Goal: Find contact information: Find contact information

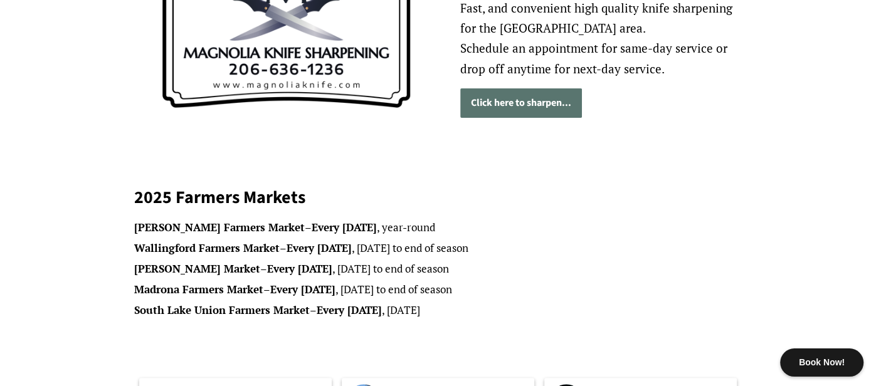
scroll to position [220, 0]
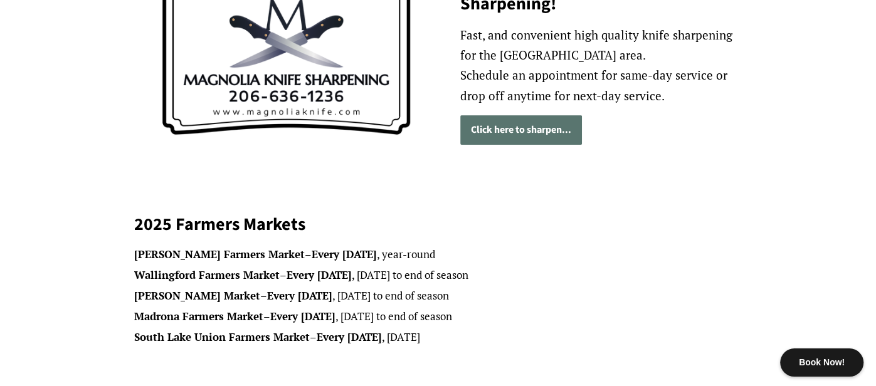
click at [493, 125] on link "Click here to sharpen..." at bounding box center [521, 129] width 122 height 29
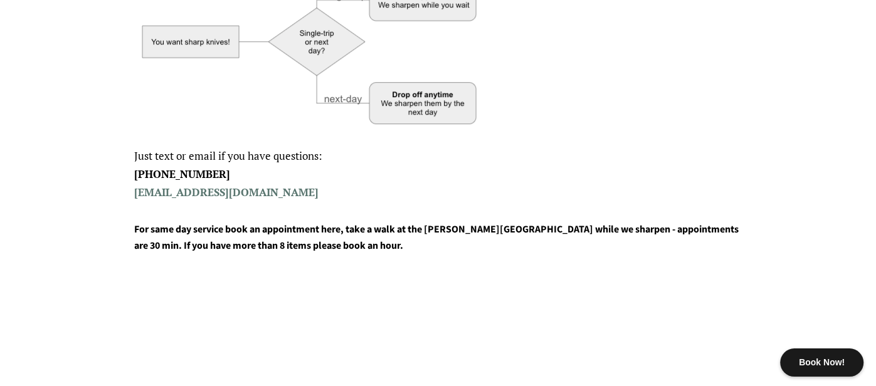
scroll to position [480, 0]
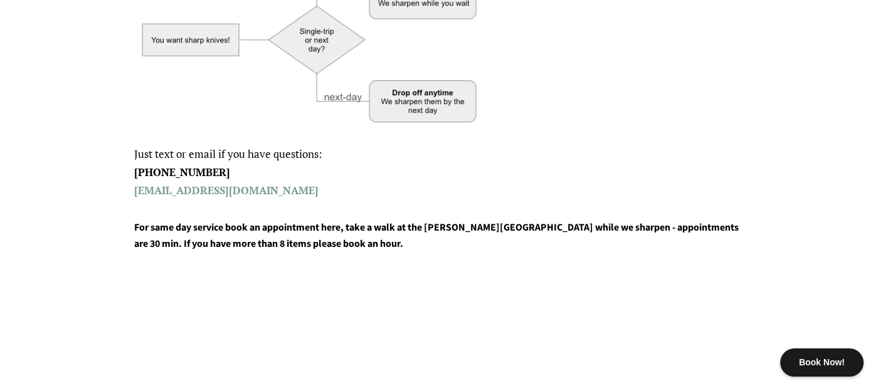
click at [147, 191] on link "[EMAIL_ADDRESS][DOMAIN_NAME]" at bounding box center [226, 190] width 184 height 14
